Goal: Task Accomplishment & Management: Complete application form

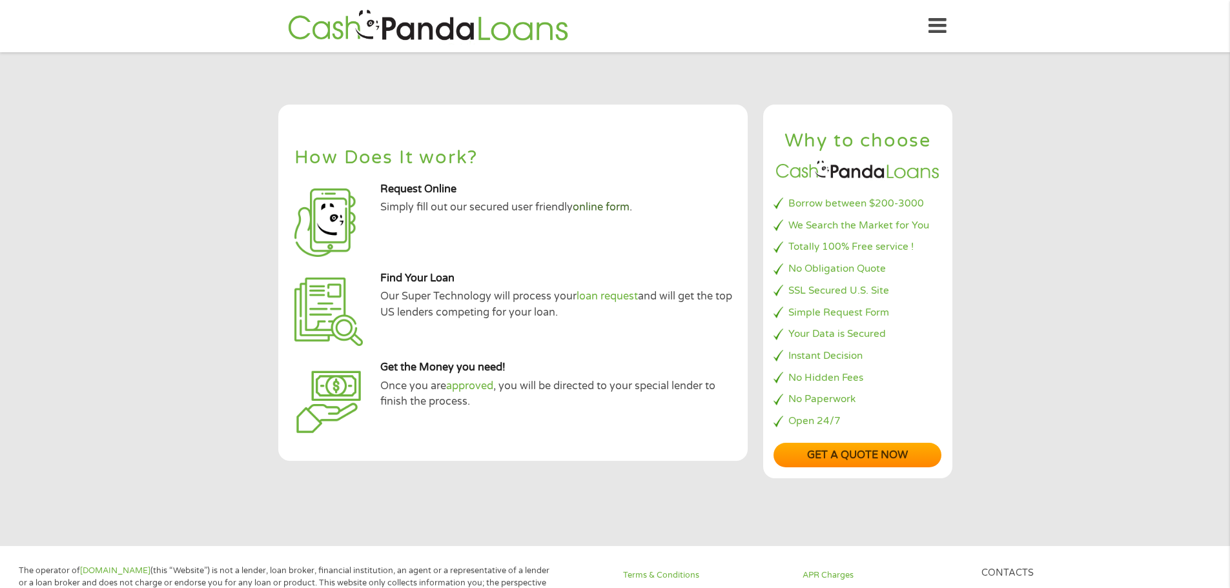
click at [618, 209] on link "online form" at bounding box center [601, 207] width 57 height 13
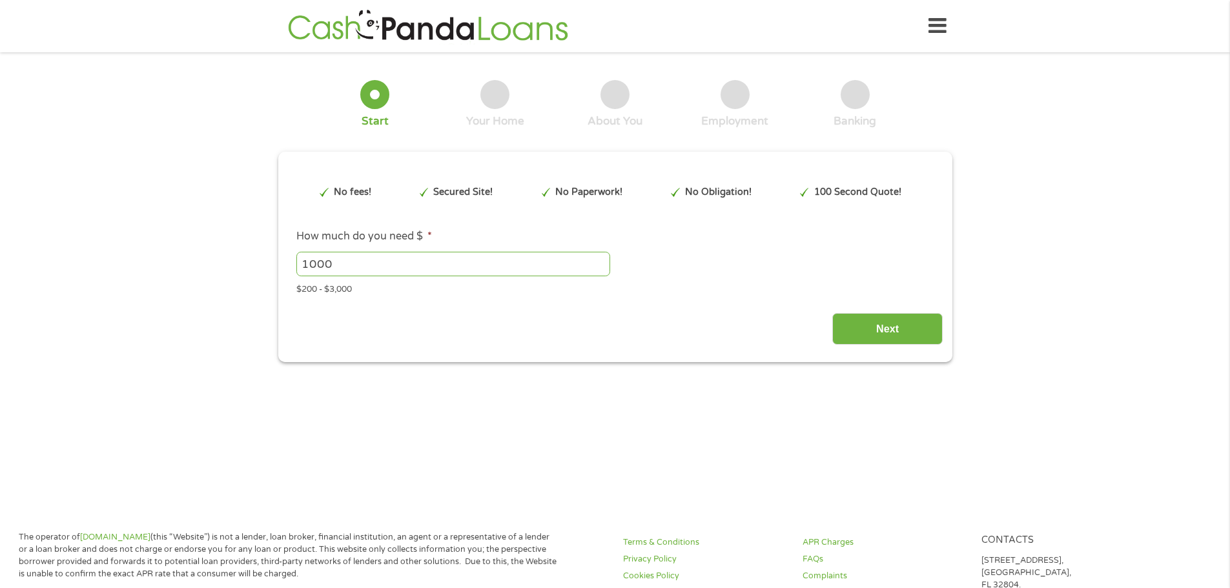
click at [316, 263] on input "1000" at bounding box center [453, 264] width 314 height 25
type input "500"
click at [905, 330] on input "Next" at bounding box center [887, 329] width 110 height 32
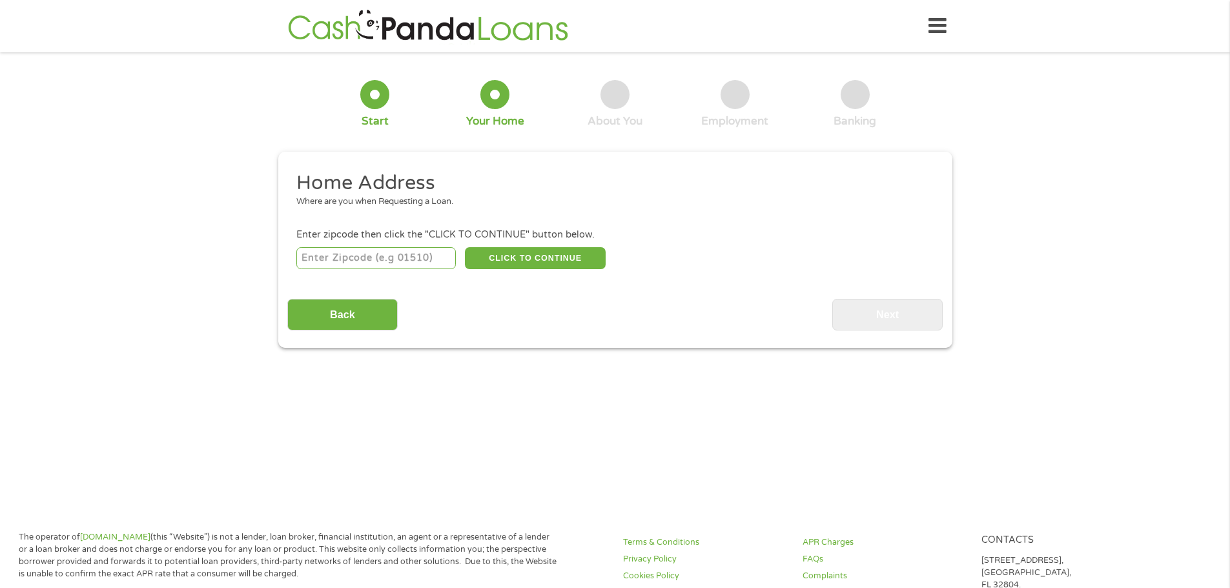
click at [354, 260] on input "number" at bounding box center [375, 258] width 159 height 22
type input "27105"
click at [525, 257] on button "CLICK TO CONTINUE" at bounding box center [535, 258] width 141 height 22
type input "27105"
type input "[PERSON_NAME]"
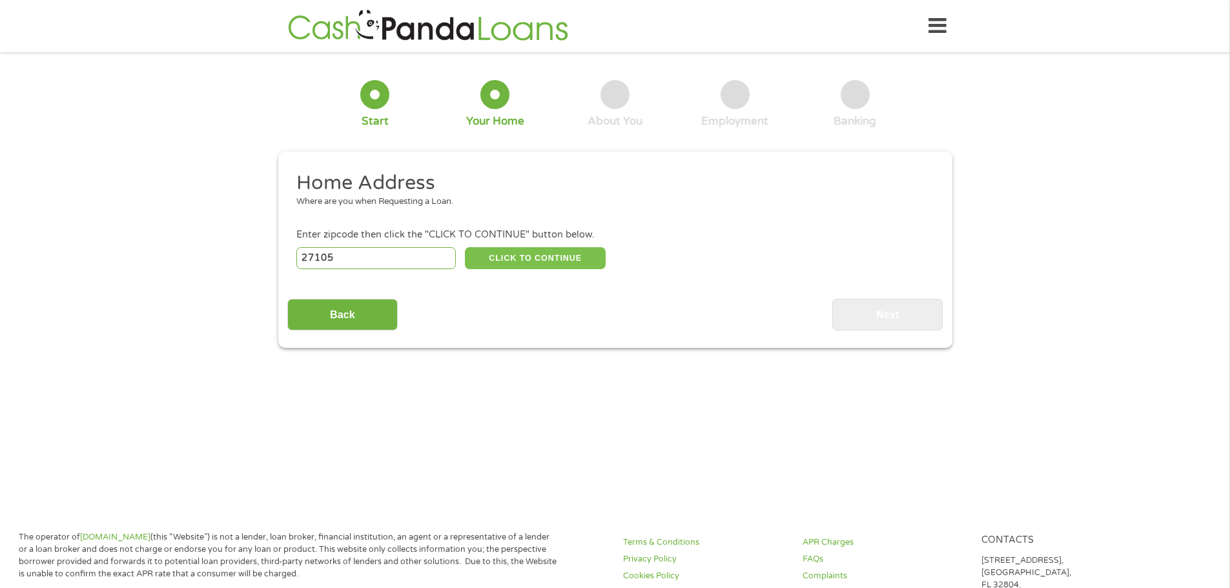
select select "[US_STATE]"
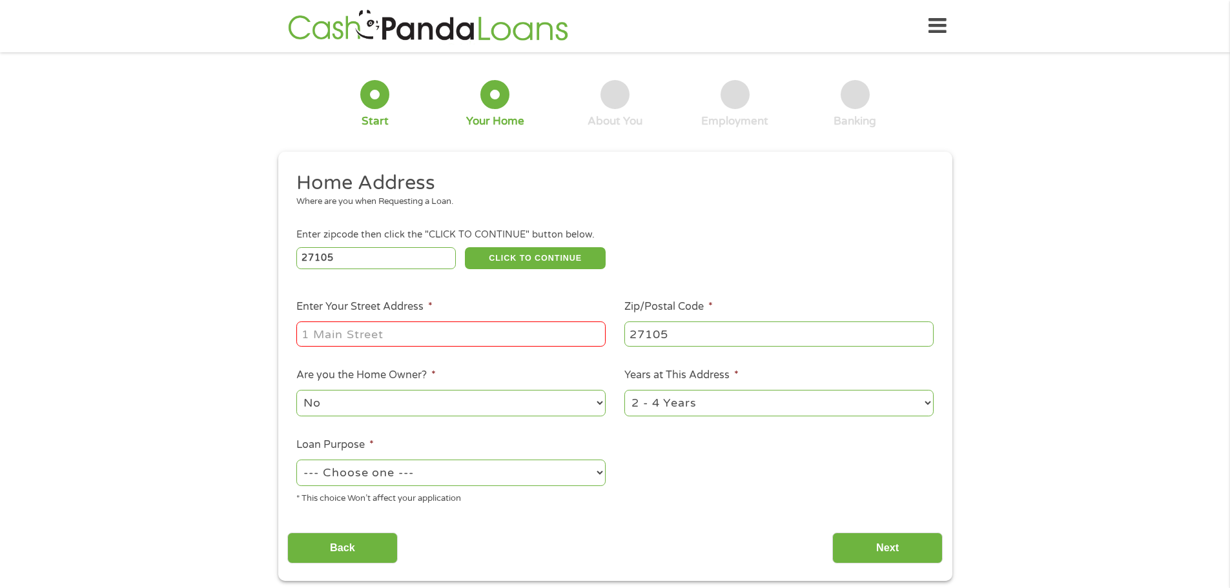
click at [433, 330] on input "Enter Your Street Address *" at bounding box center [450, 334] width 309 height 25
type input "[STREET_ADDRESS][PERSON_NAME]"
click at [694, 406] on select "1 Year or less 1 - 2 Years 2 - 4 Years Over 4 Years" at bounding box center [778, 403] width 309 height 26
select select "60months"
click at [624, 390] on select "1 Year or less 1 - 2 Years 2 - 4 Years Over 4 Years" at bounding box center [778, 403] width 309 height 26
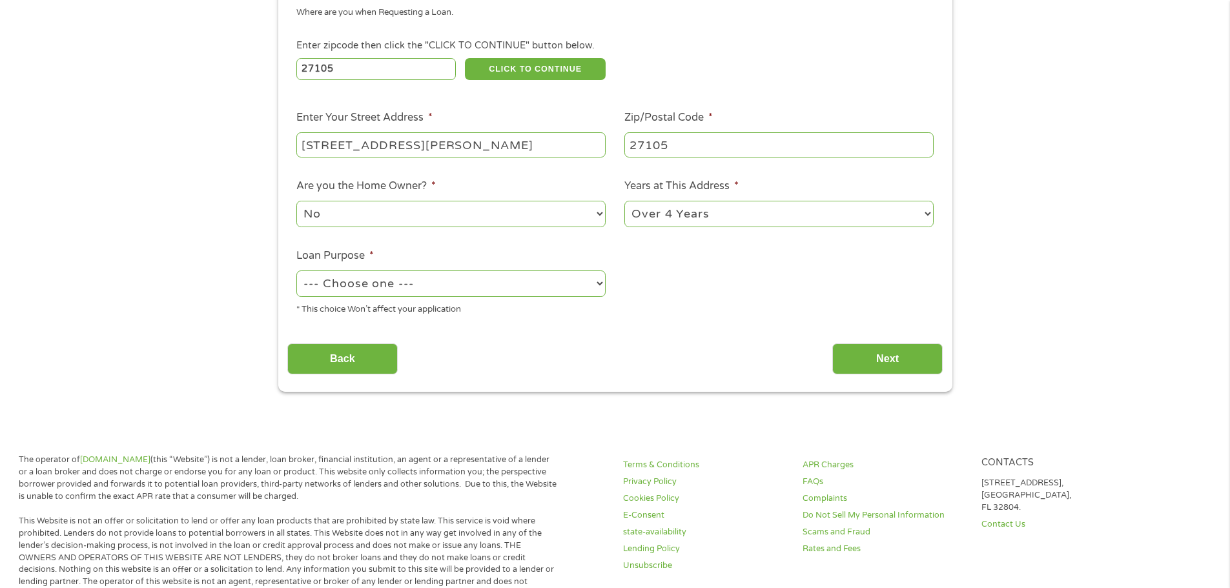
scroll to position [194, 0]
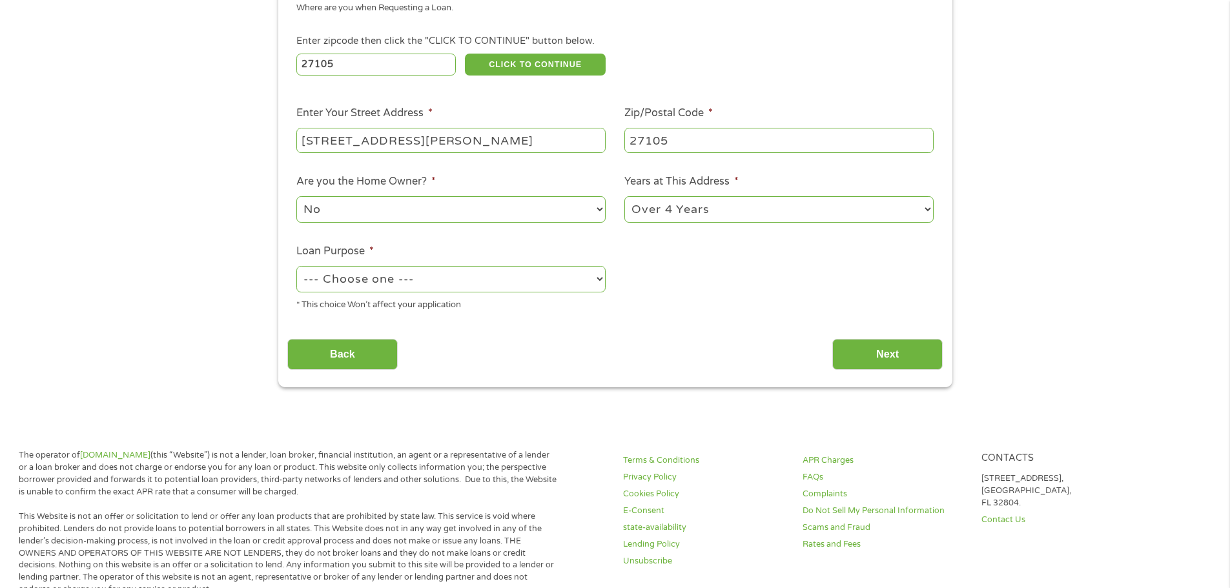
click at [534, 290] on select "--- Choose one --- Pay Bills Debt Consolidation Home Improvement Major Purchase…" at bounding box center [450, 279] width 309 height 26
select select "debtconsolidation"
click at [296, 266] on select "--- Choose one --- Pay Bills Debt Consolidation Home Improvement Major Purchase…" at bounding box center [450, 279] width 309 height 26
click at [866, 352] on input "Next" at bounding box center [887, 355] width 110 height 32
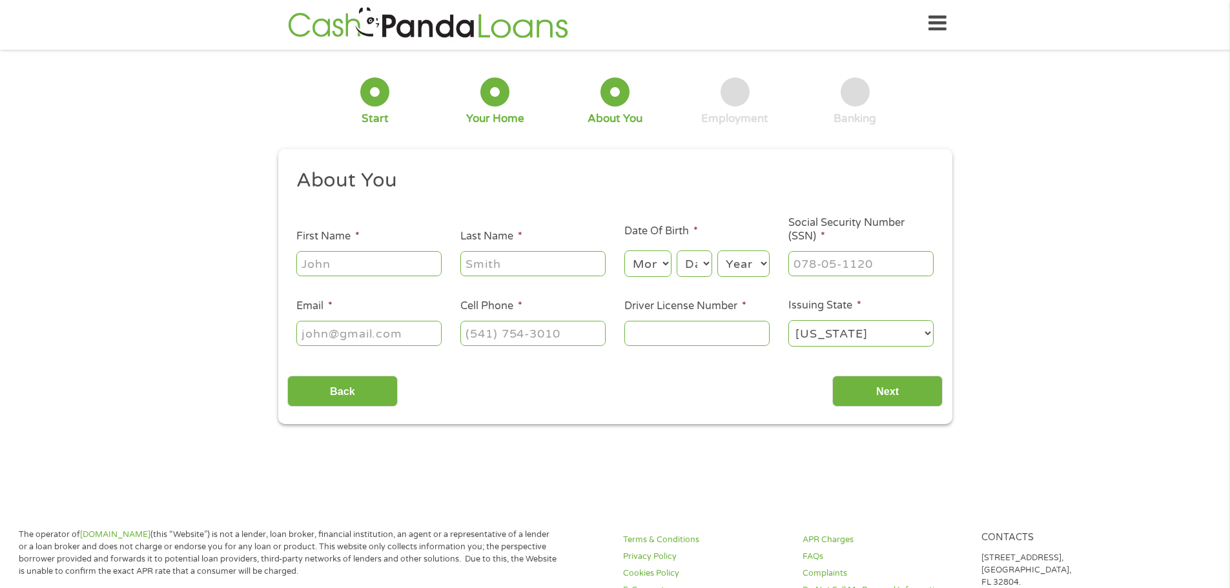
scroll to position [0, 0]
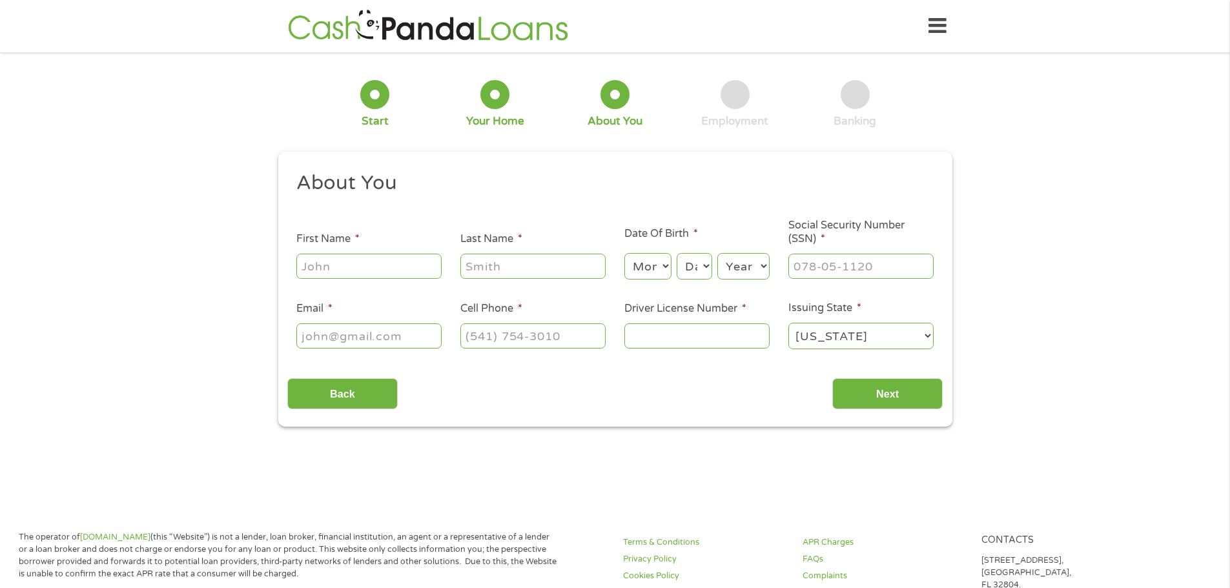
click at [374, 281] on div at bounding box center [368, 267] width 145 height 30
click at [380, 269] on input "First Name *" at bounding box center [368, 266] width 145 height 25
type input "[PERSON_NAME]"
click at [669, 271] on select "Month 1 2 3 4 5 6 7 8 9 10 11 12" at bounding box center [647, 266] width 47 height 26
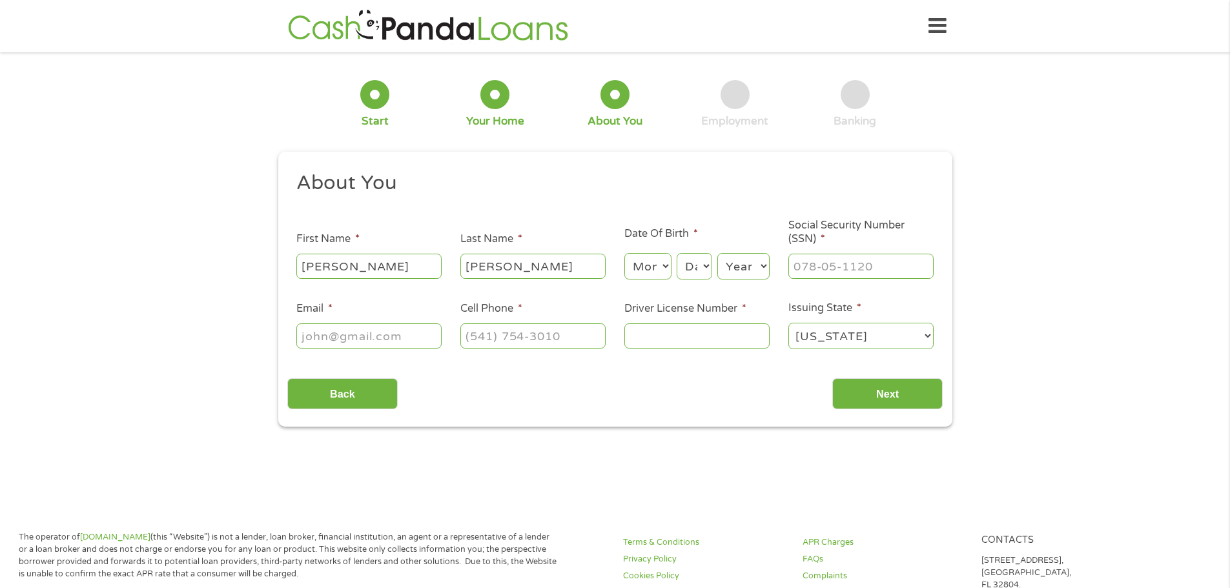
select select "12"
click at [624, 253] on select "Month 1 2 3 4 5 6 7 8 9 10 11 12" at bounding box center [647, 266] width 47 height 26
click at [699, 269] on select "Day 1 2 3 4 5 6 7 8 9 10 11 12 13 14 15 16 17 18 19 20 21 22 23 24 25 26 27 28 …" at bounding box center [694, 266] width 35 height 26
select select "11"
click at [677, 253] on select "Day 1 2 3 4 5 6 7 8 9 10 11 12 13 14 15 16 17 18 19 20 21 22 23 24 25 26 27 28 …" at bounding box center [694, 266] width 35 height 26
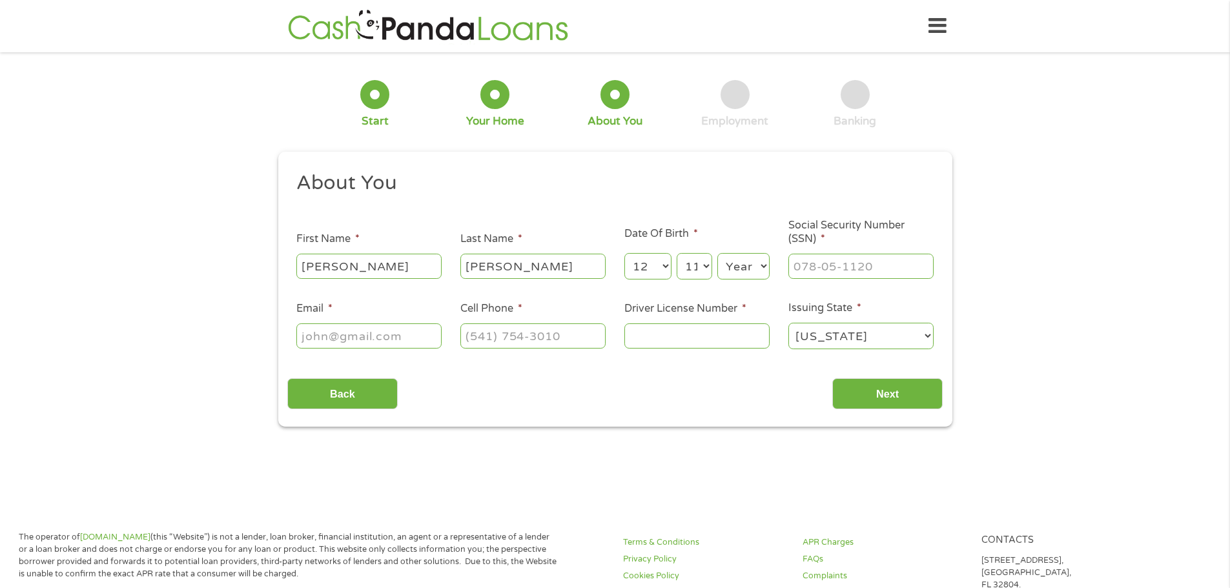
click at [750, 265] on select "Year [DATE] 2006 2005 2004 2003 2002 2001 2000 1999 1998 1997 1996 1995 1994 19…" at bounding box center [743, 266] width 52 height 26
select select "1988"
click at [717, 253] on select "Year [DATE] 2006 2005 2004 2003 2002 2001 2000 1999 1998 1997 1996 1995 1994 19…" at bounding box center [743, 266] width 52 height 26
click at [819, 271] on input "___-__-____" at bounding box center [860, 266] width 145 height 25
type input "241-61-9870"
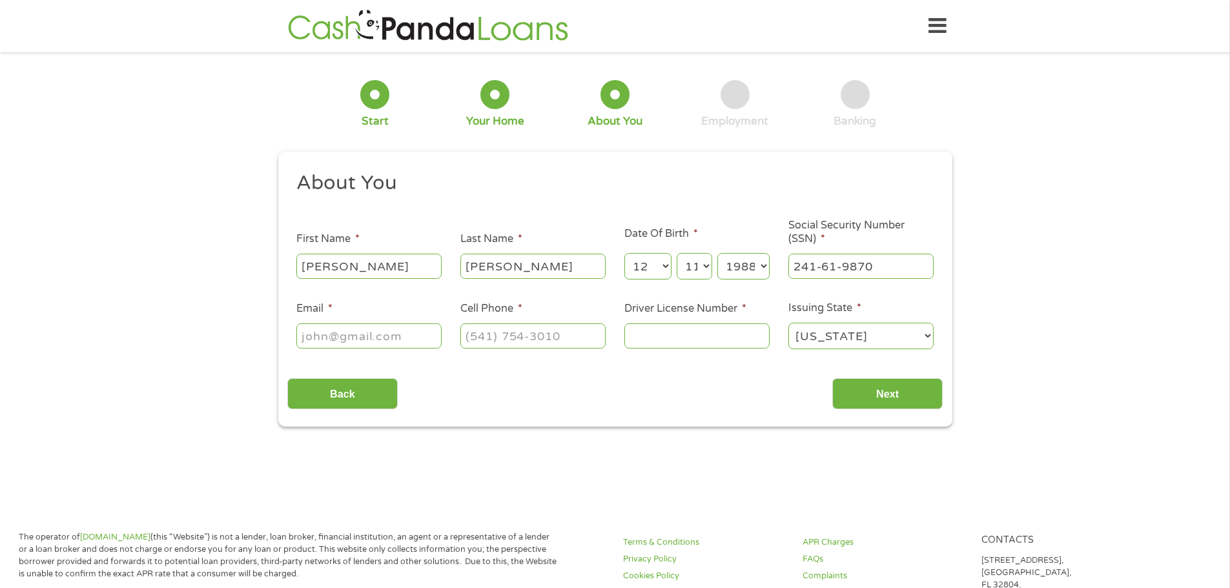
click at [398, 336] on input "Email *" at bounding box center [368, 335] width 145 height 25
type input "[EMAIL_ADDRESS][DOMAIN_NAME]"
click at [467, 342] on input "(___) ___-____" at bounding box center [532, 335] width 145 height 25
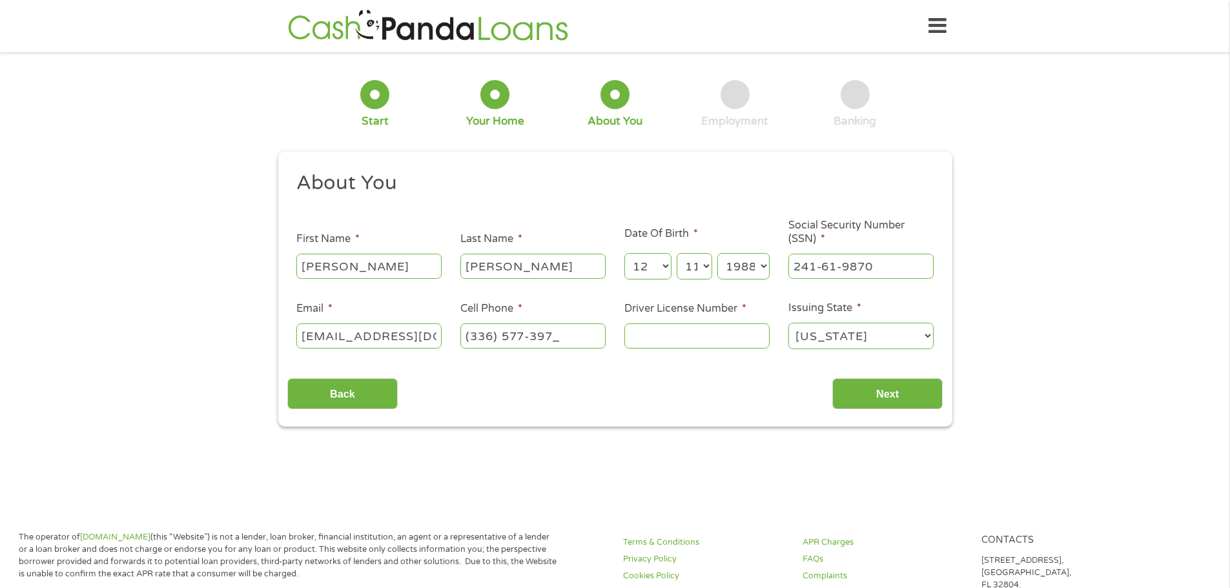
type input "[PHONE_NUMBER]"
click at [683, 338] on input "Driver License Number *" at bounding box center [696, 335] width 145 height 25
type input "21888757"
click at [861, 393] on input "Next" at bounding box center [887, 394] width 110 height 32
click at [891, 389] on input "Next" at bounding box center [887, 394] width 110 height 32
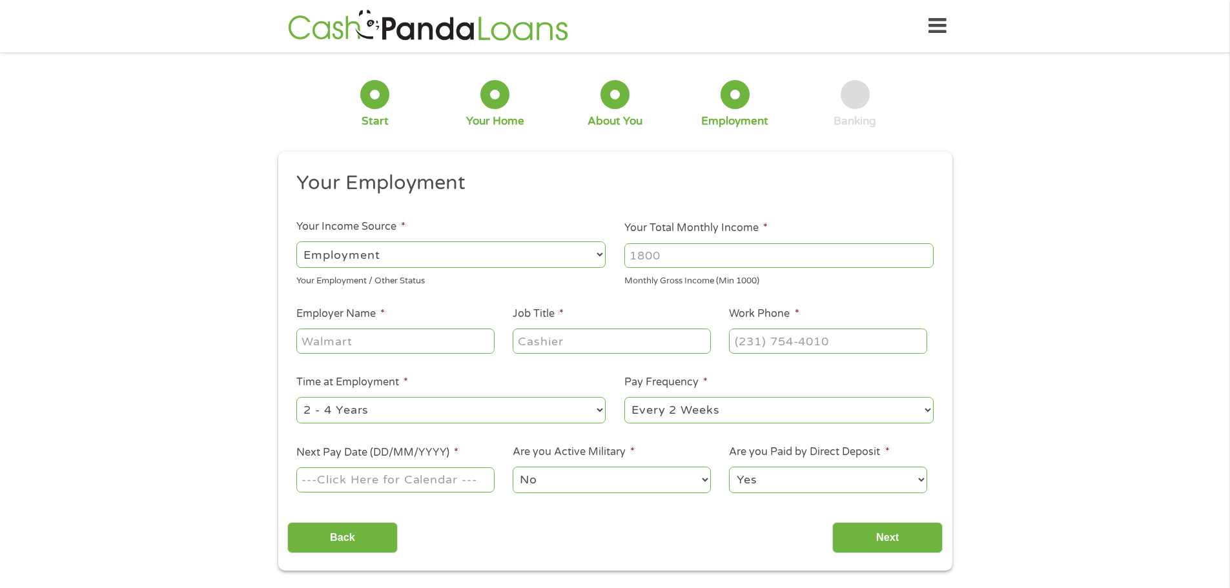
scroll to position [65, 0]
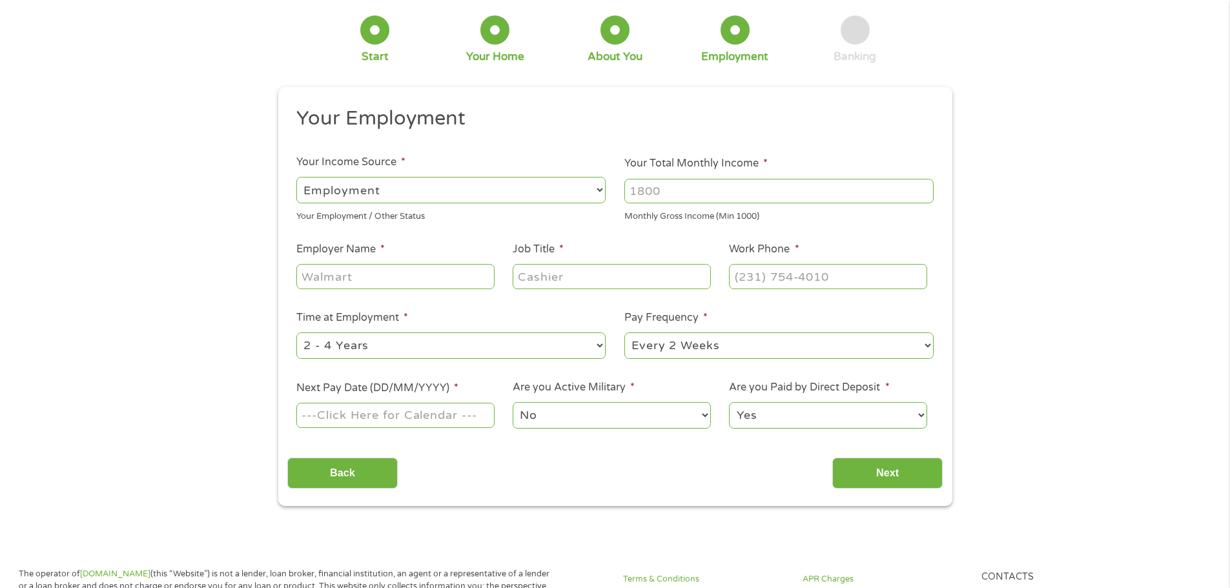
click at [693, 194] on input "Your Total Monthly Income *" at bounding box center [778, 191] width 309 height 25
click at [664, 183] on input "Your Total Monthly Income *" at bounding box center [778, 191] width 309 height 25
type input "2500"
click at [370, 267] on input "Employer Name *" at bounding box center [395, 276] width 198 height 25
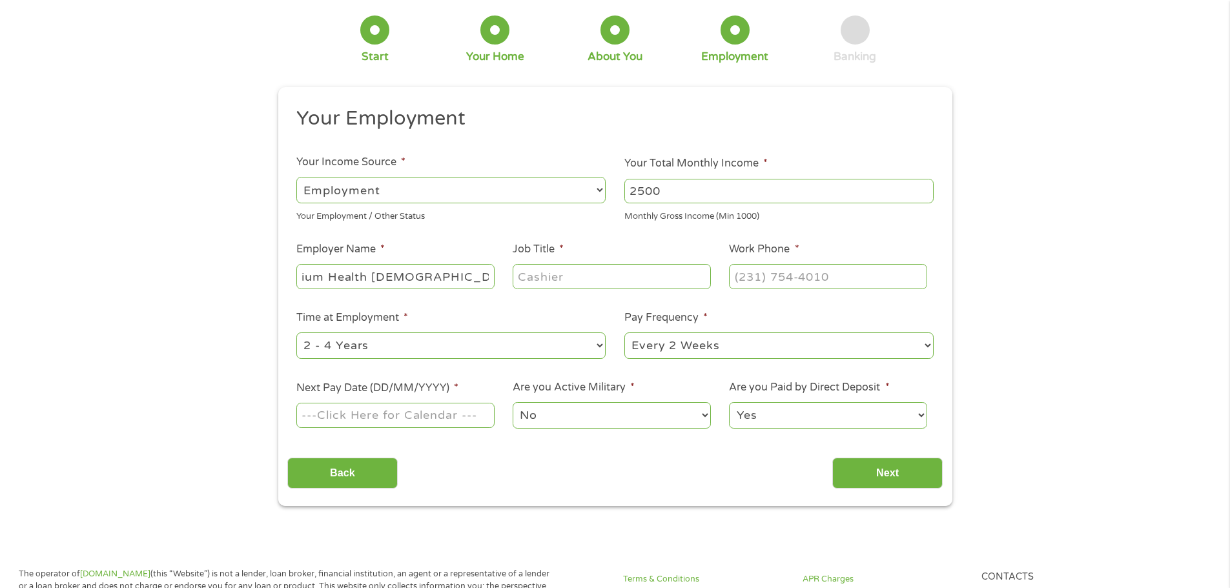
type input "Atrium Health [DEMOGRAPHIC_DATA]"
click at [522, 279] on input "Job Title *" at bounding box center [612, 276] width 198 height 25
type input "patient service rep"
click at [764, 284] on input "(___) ___-____" at bounding box center [828, 276] width 198 height 25
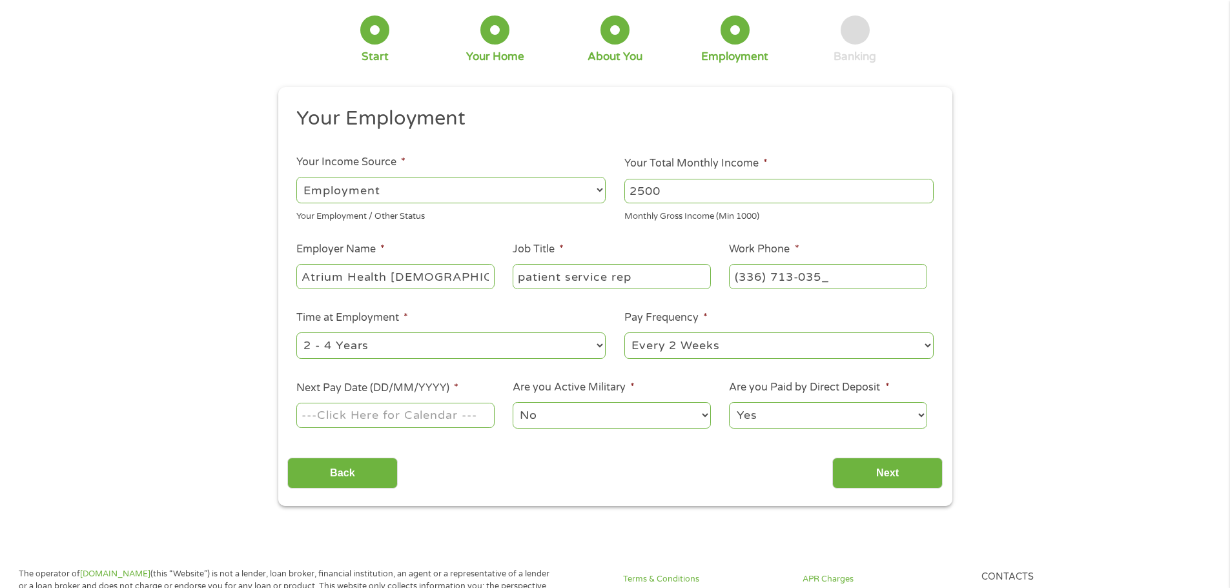
type input "[PHONE_NUMBER]"
click at [506, 338] on select "--- Choose one --- 1 Year or less 1 - 2 Years 2 - 4 Years Over 4 Years" at bounding box center [450, 345] width 309 height 26
select select "60months"
click at [296, 332] on select "--- Choose one --- 1 Year or less 1 - 2 Years 2 - 4 Years Over 4 Years" at bounding box center [450, 345] width 309 height 26
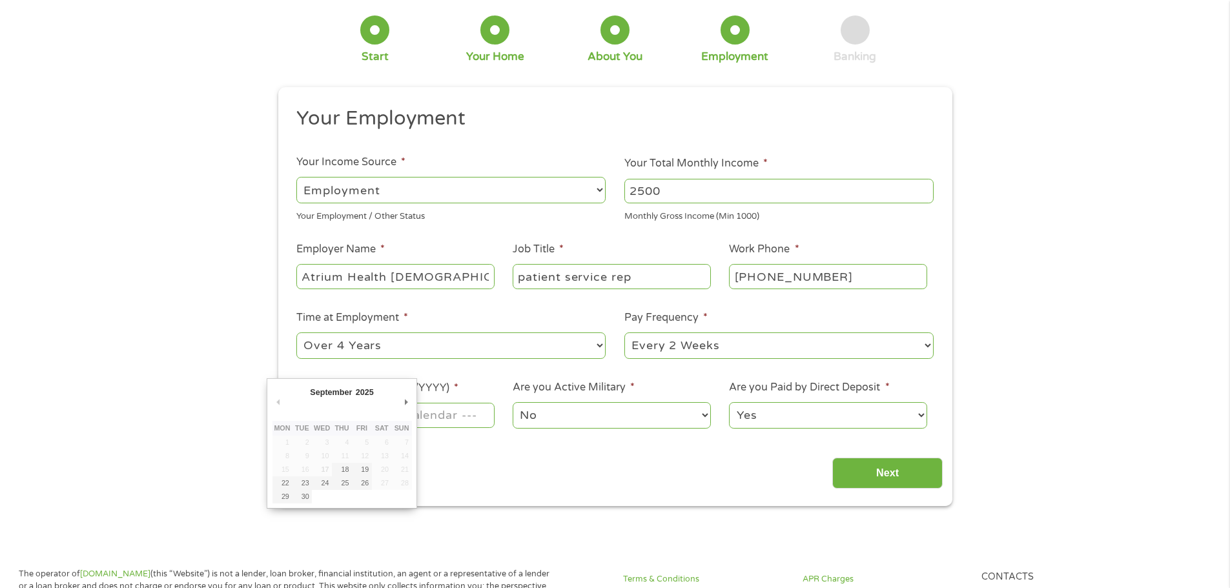
click at [419, 419] on input "Next Pay Date (DD/MM/YYYY) *" at bounding box center [395, 415] width 198 height 25
type input "[DATE]"
drag, startPoint x: 360, startPoint y: 485, endPoint x: 367, endPoint y: 479, distance: 9.7
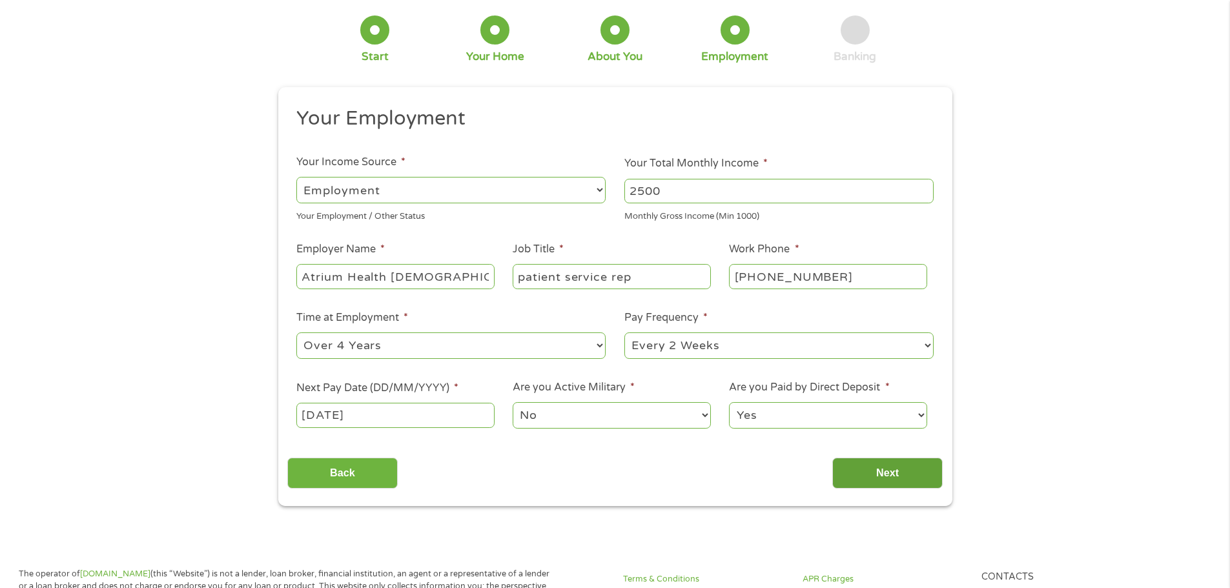
click at [897, 469] on input "Next" at bounding box center [887, 474] width 110 height 32
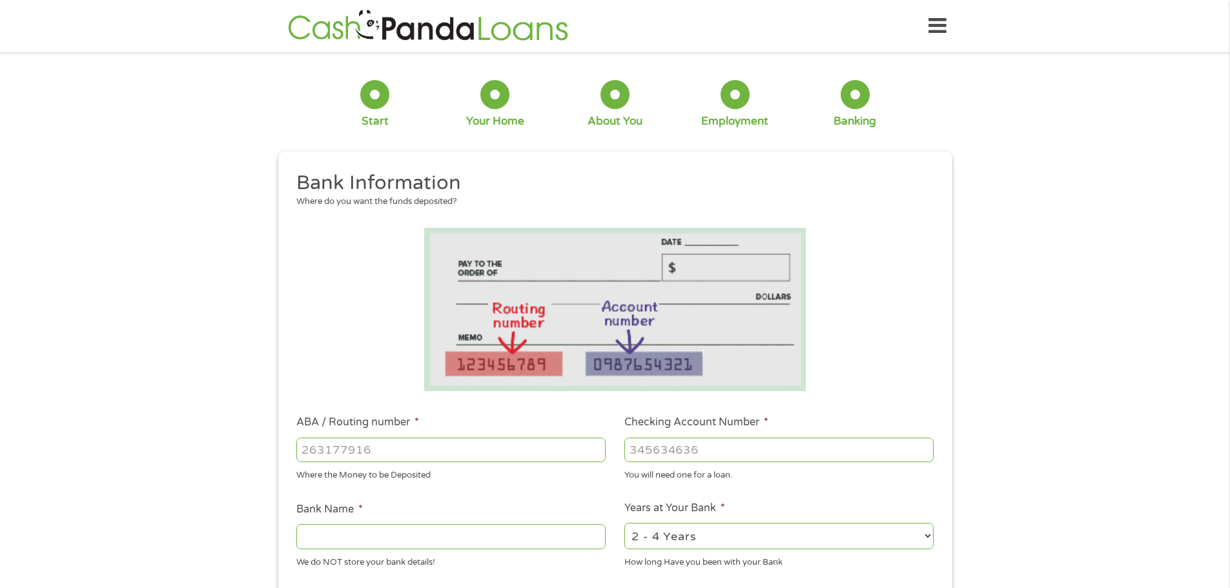
scroll to position [129, 0]
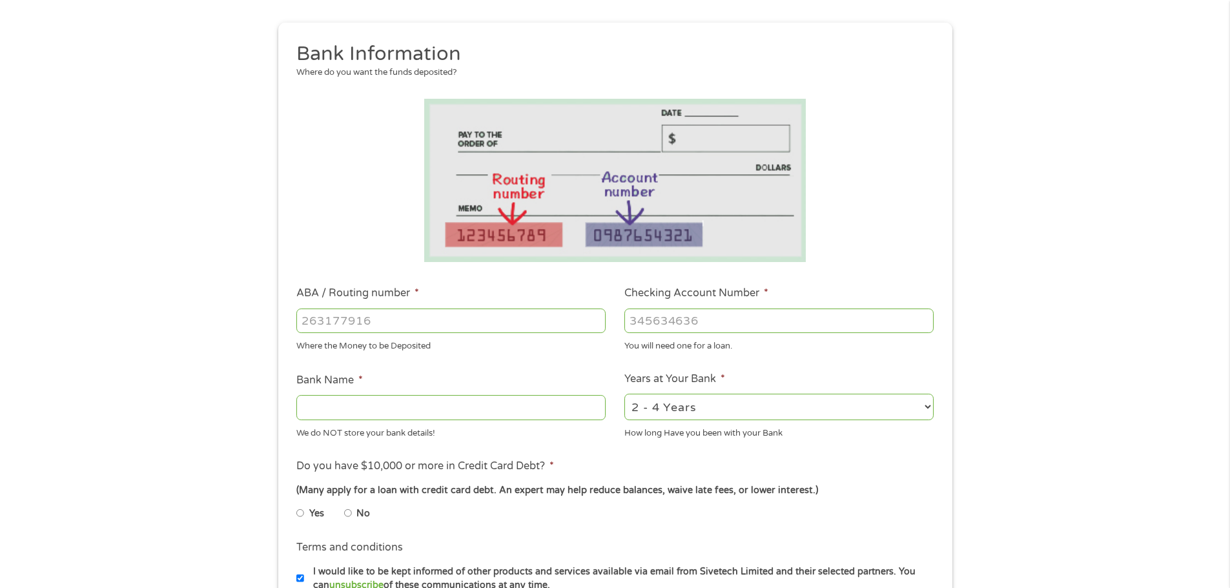
click at [415, 312] on input "ABA / Routing number *" at bounding box center [450, 321] width 309 height 25
type input "253177049"
type input "STATE EMPLOYEES CREDIT UNION"
type input "253177049"
click at [682, 322] on input "Checking Account Number *" at bounding box center [778, 321] width 309 height 25
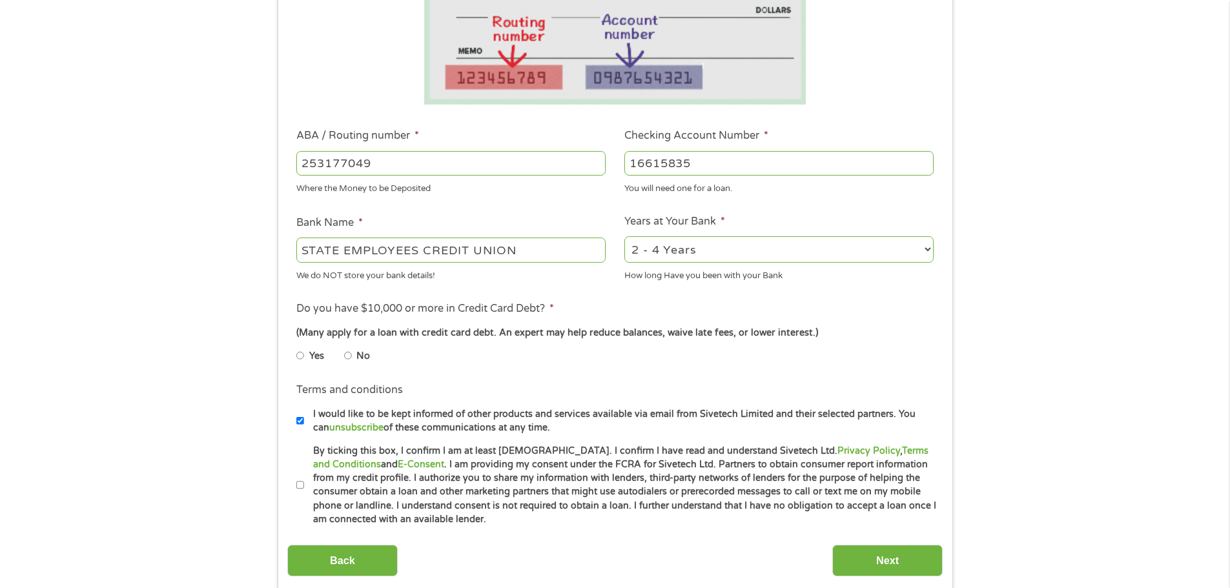
scroll to position [323, 0]
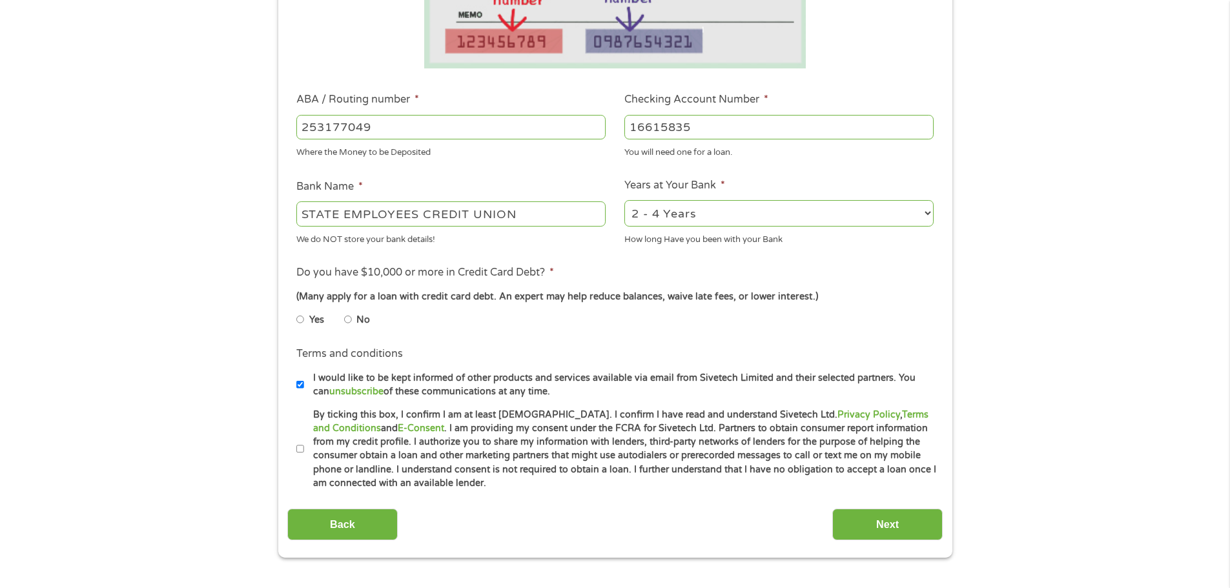
type input "16615835"
click at [659, 216] on select "2 - 4 Years 6 - 12 Months 1 - 2 Years Over 4 Years" at bounding box center [778, 213] width 309 height 26
select select "60months"
click at [624, 200] on select "2 - 4 Years 6 - 12 Months 1 - 2 Years Over 4 Years" at bounding box center [778, 213] width 309 height 26
click at [348, 319] on input "No" at bounding box center [348, 319] width 8 height 21
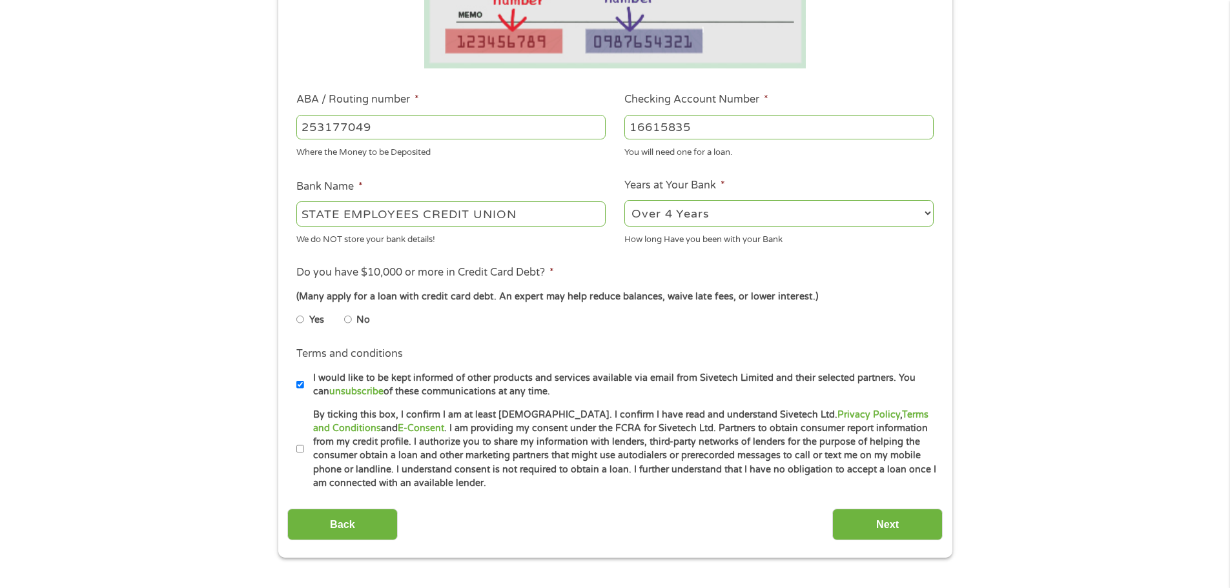
radio input "true"
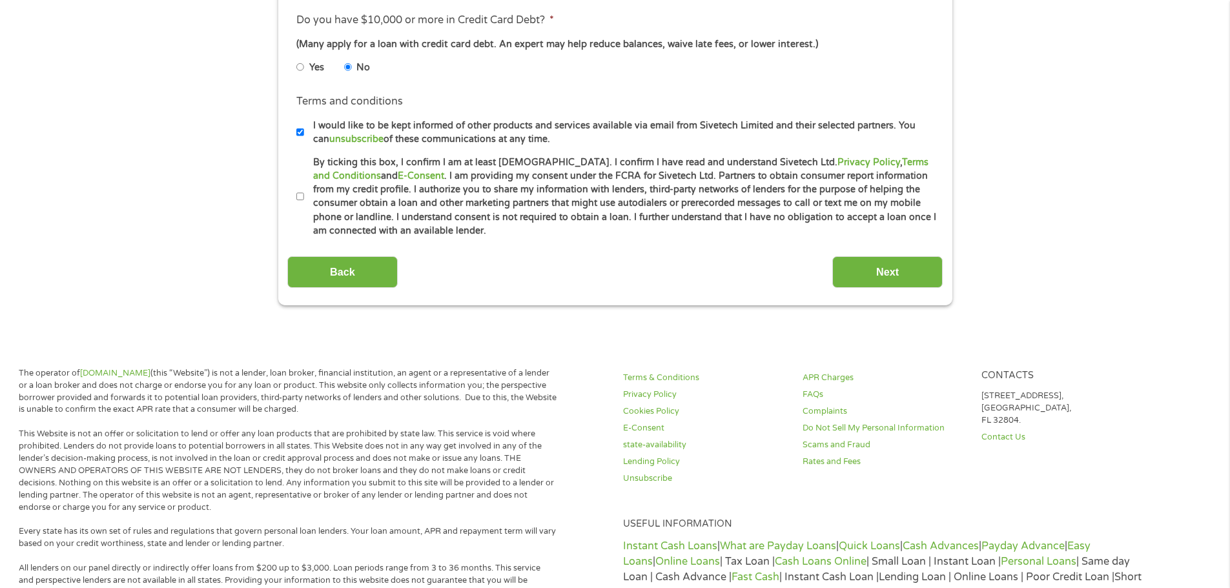
scroll to position [581, 0]
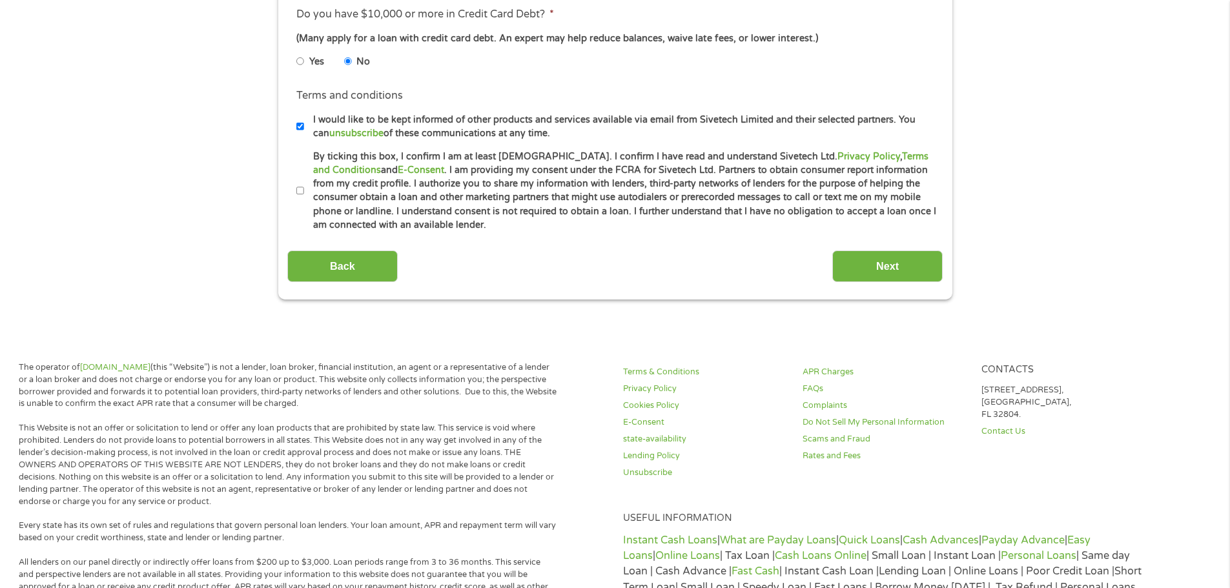
click at [295, 192] on li "Terms and conditions * By ticking this box, I confirm I am at least [DEMOGRAPHI…" at bounding box center [614, 191] width 655 height 83
click at [302, 189] on input "By ticking this box, I confirm I am at least [DEMOGRAPHIC_DATA]. I confirm I ha…" at bounding box center [300, 191] width 8 height 21
checkbox input "true"
click at [862, 257] on input "Next" at bounding box center [887, 266] width 110 height 32
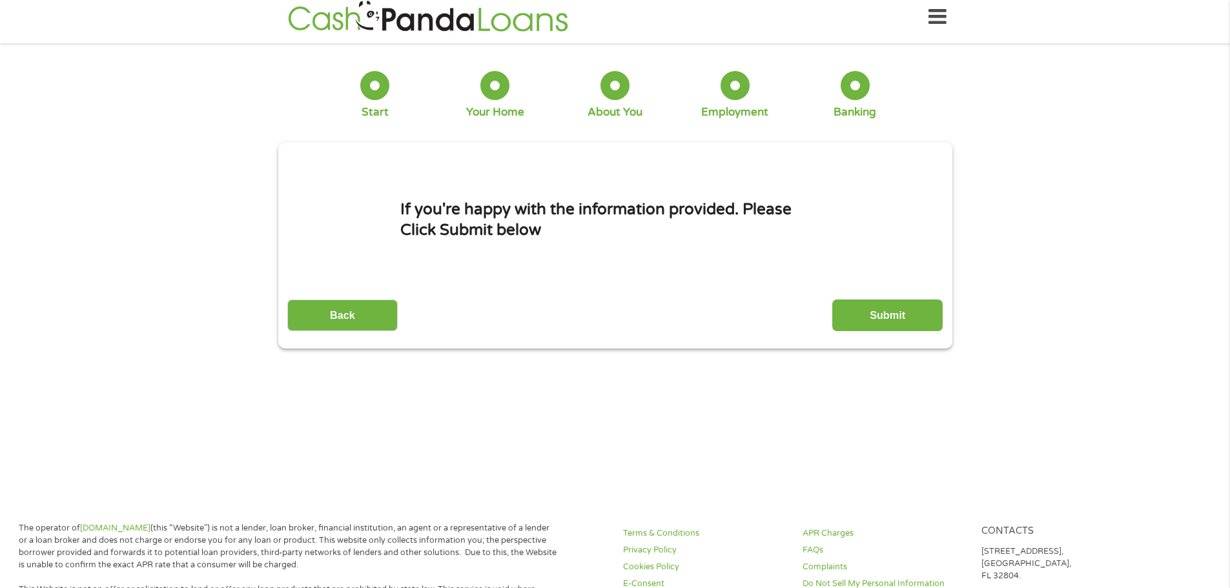
scroll to position [0, 0]
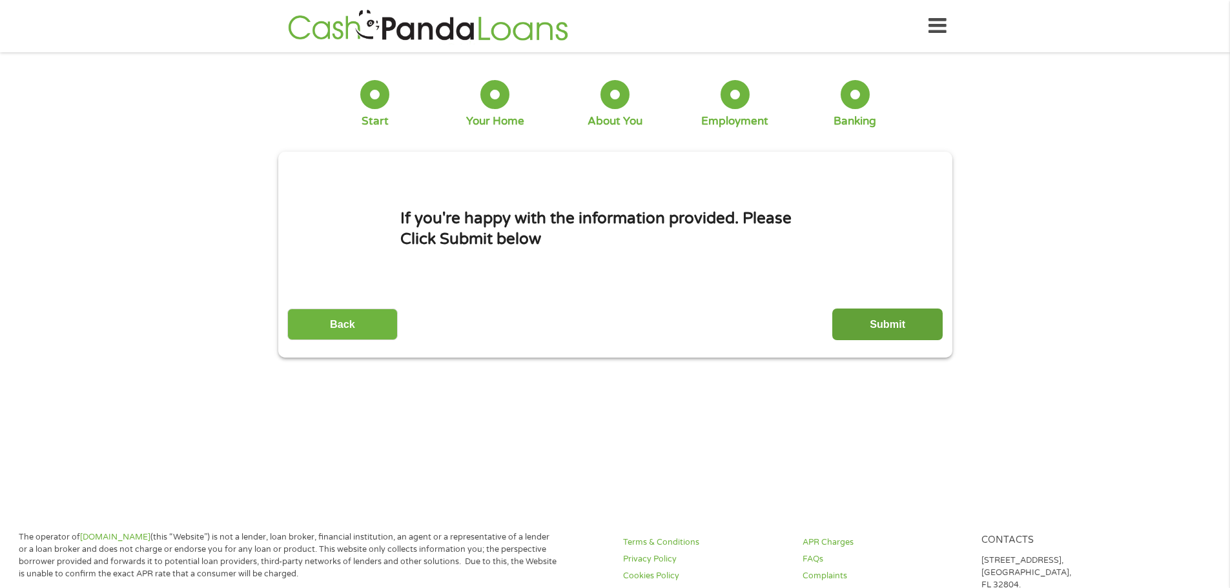
click at [878, 327] on input "Submit" at bounding box center [887, 325] width 110 height 32
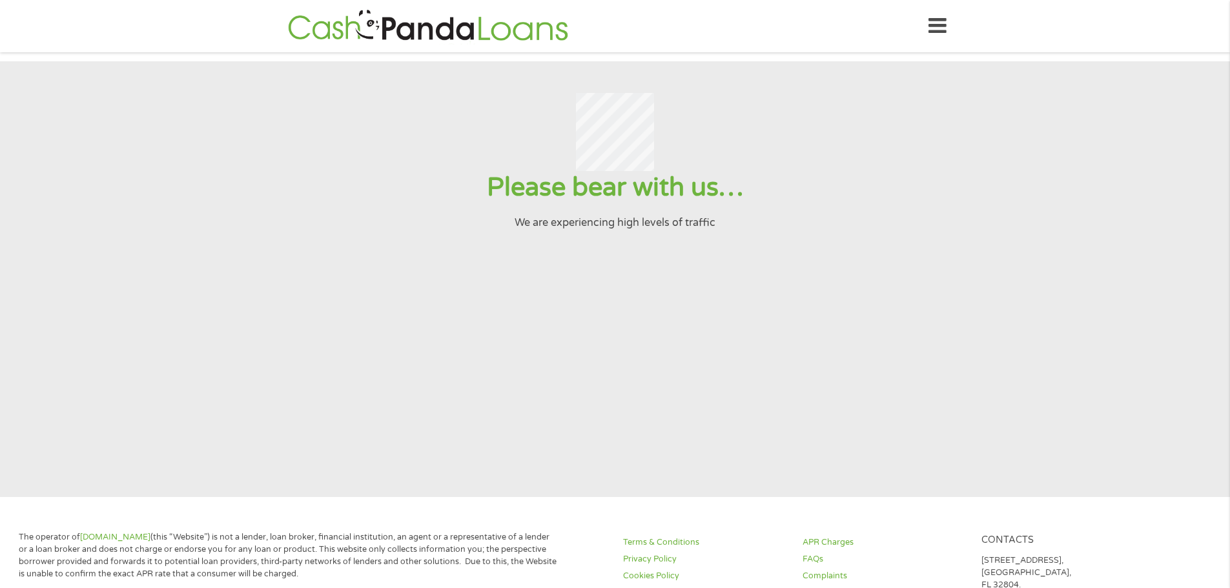
click at [939, 28] on icon at bounding box center [937, 26] width 18 height 32
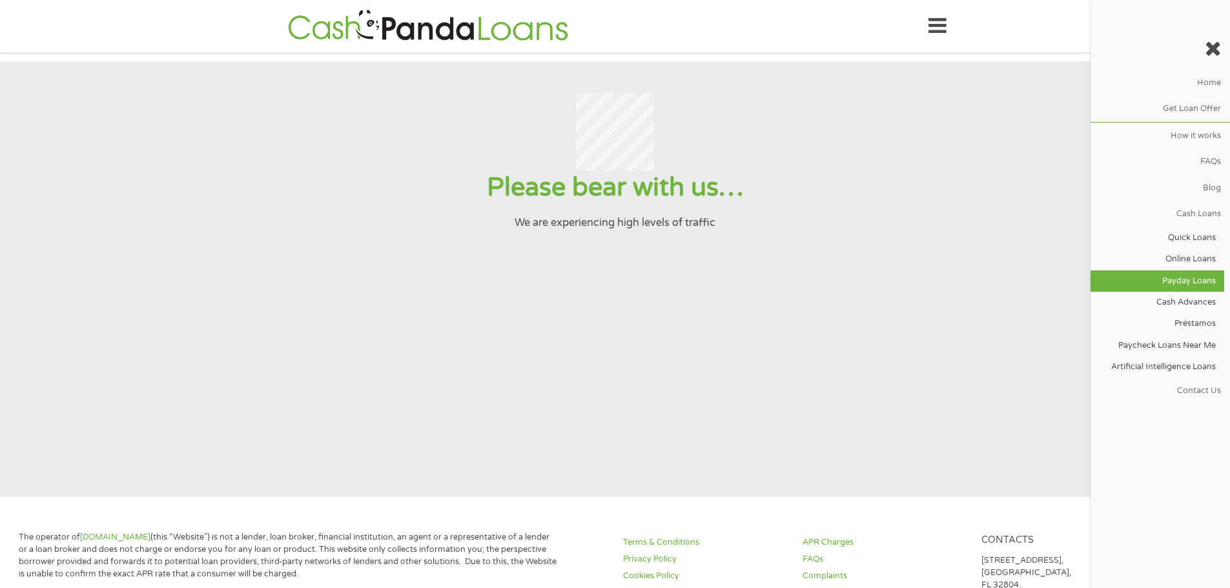
click at [1199, 276] on link "Payday Loans" at bounding box center [1157, 281] width 134 height 21
